Goal: Task Accomplishment & Management: Use online tool/utility

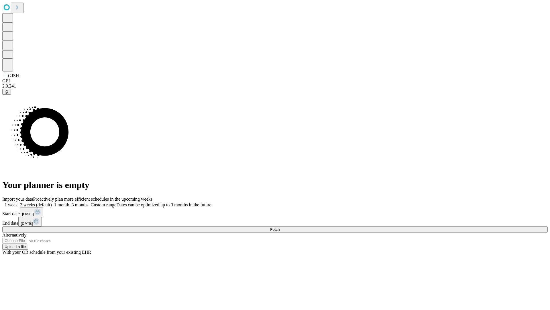
click at [280, 227] on span "Fetch" at bounding box center [274, 229] width 9 height 4
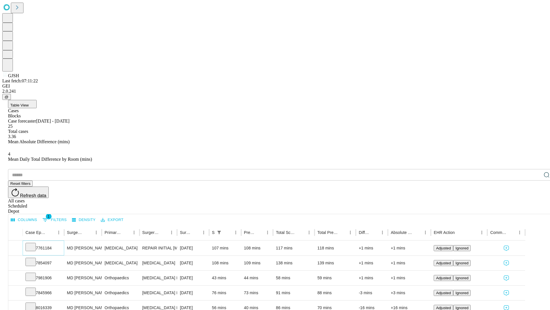
click at [34, 243] on icon at bounding box center [31, 246] width 6 height 6
